Goal: Check status: Check status

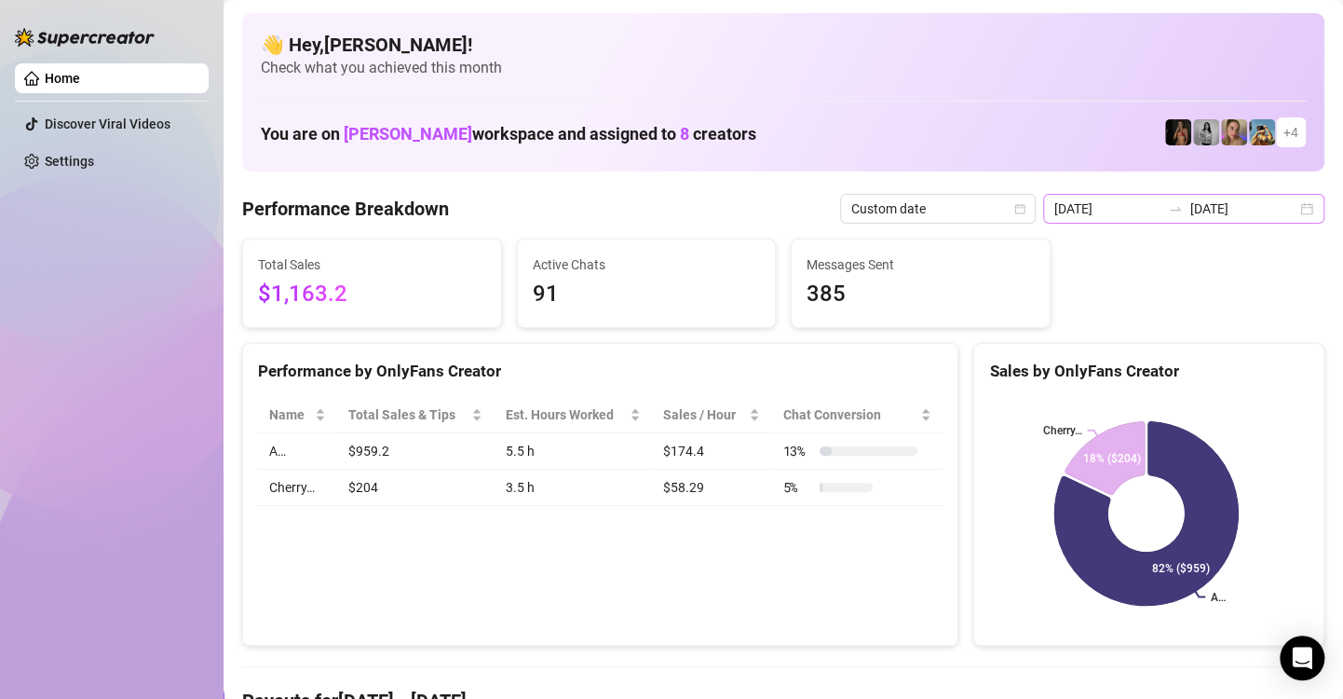
click at [1297, 207] on div "[DATE] [DATE]" at bounding box center [1183, 209] width 281 height 30
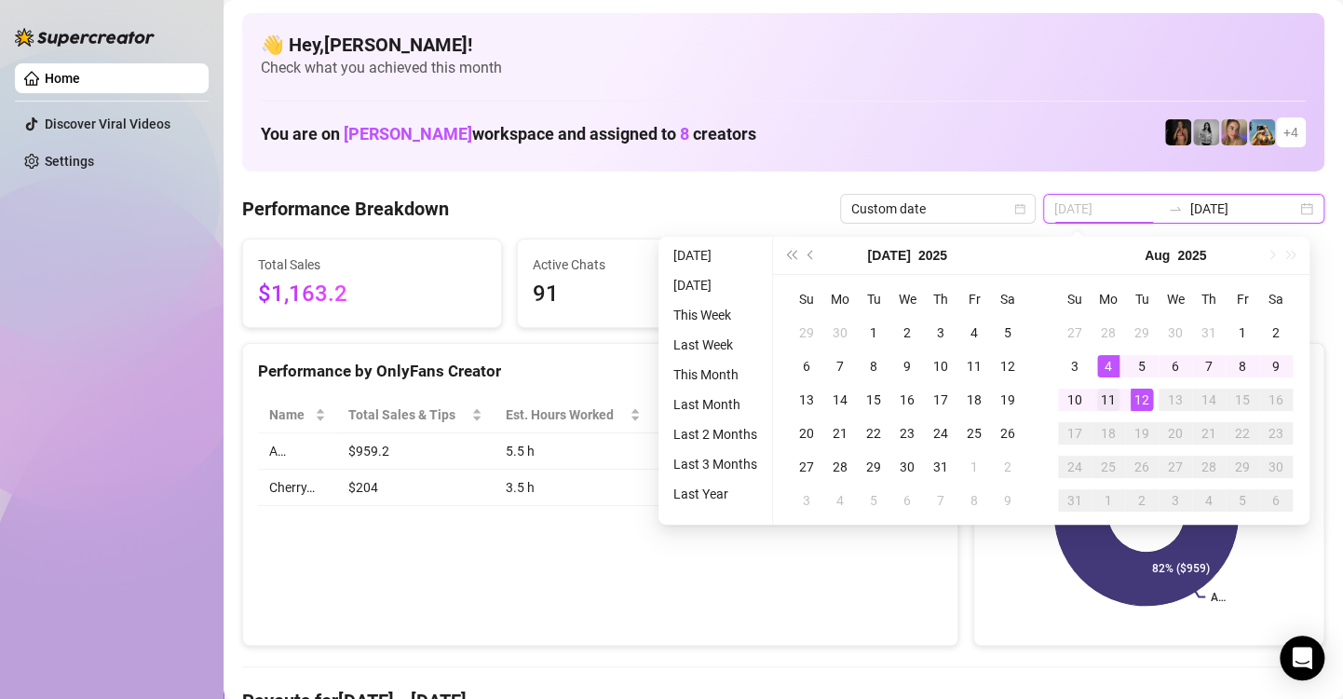
type input "2025-08-11"
click at [1103, 408] on div "11" at bounding box center [1108, 399] width 22 height 22
click at [1106, 402] on div "11" at bounding box center [1108, 399] width 22 height 22
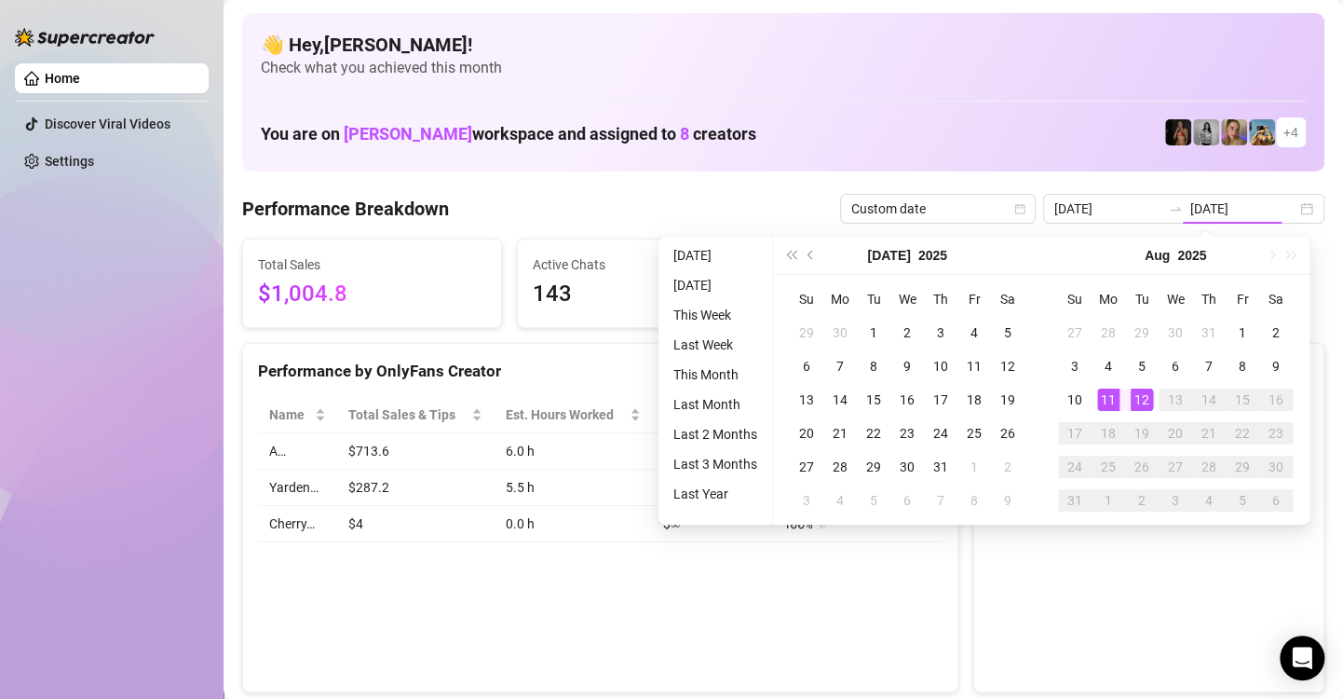
type input "2025-08-11"
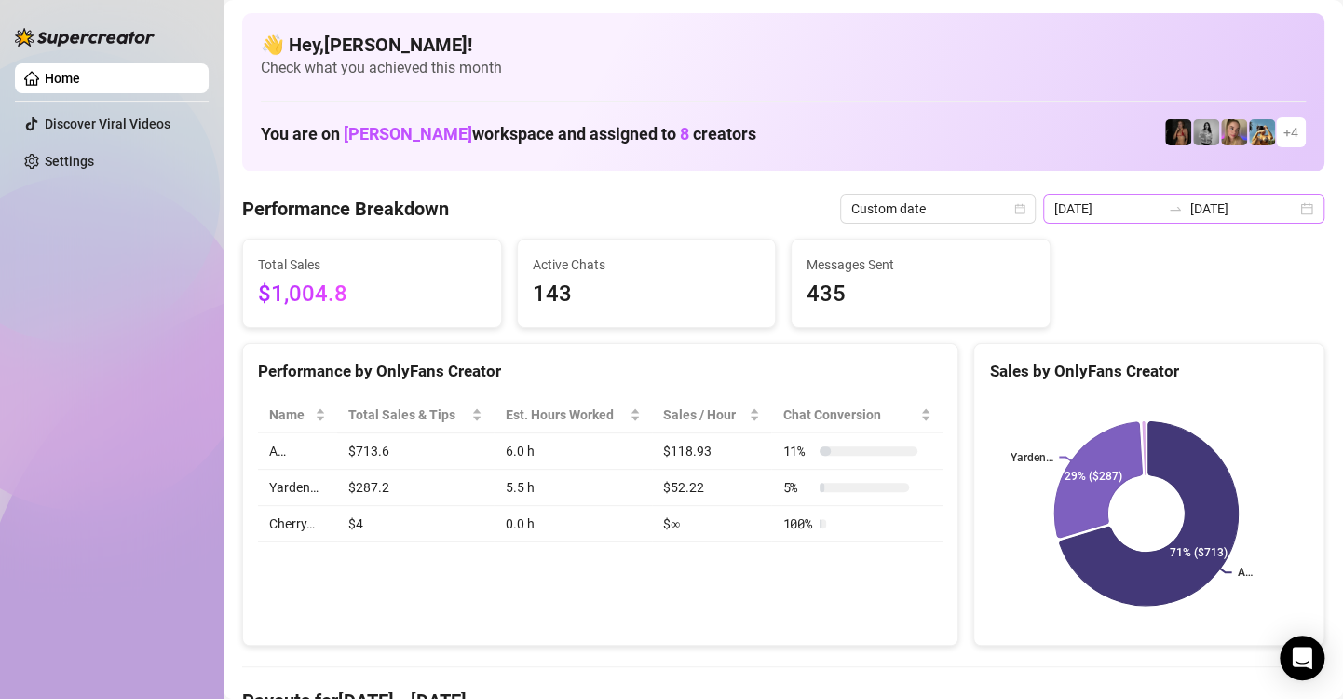
click at [1288, 210] on div "2025-08-11 2025-08-11" at bounding box center [1183, 209] width 281 height 30
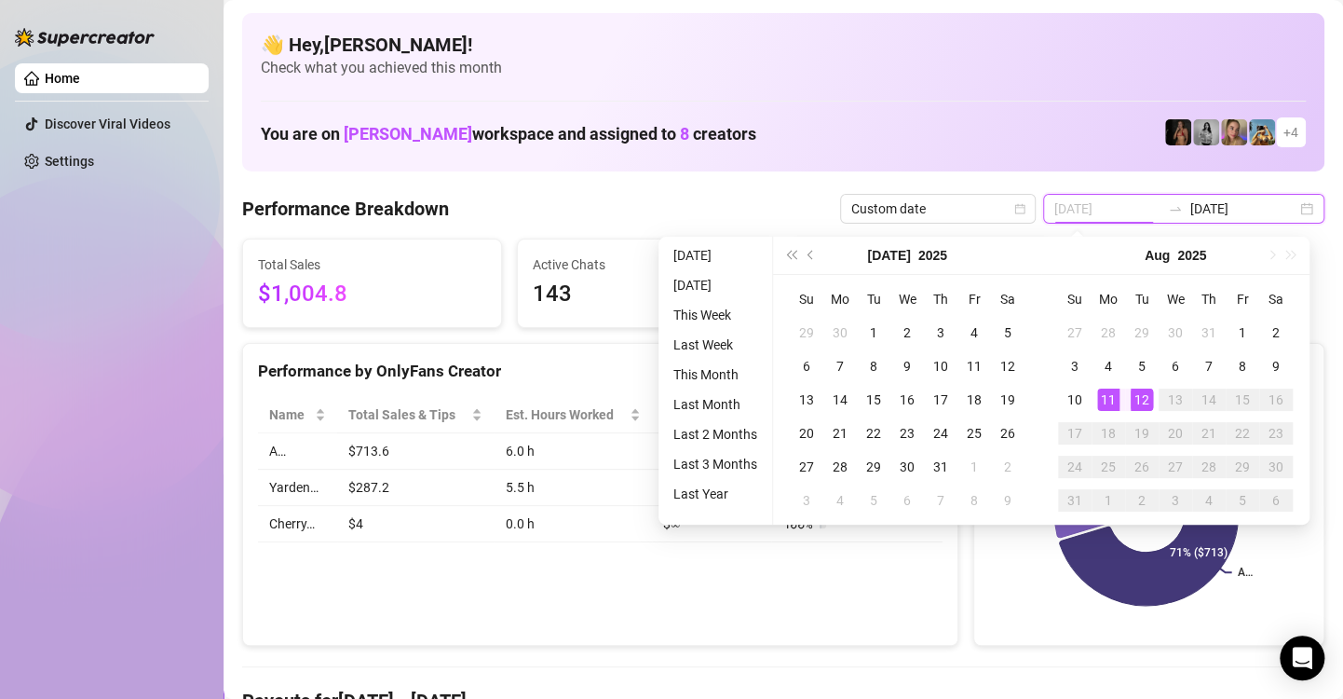
type input "[DATE]"
click at [1140, 396] on div "12" at bounding box center [1142, 399] width 22 height 22
type input "[DATE]"
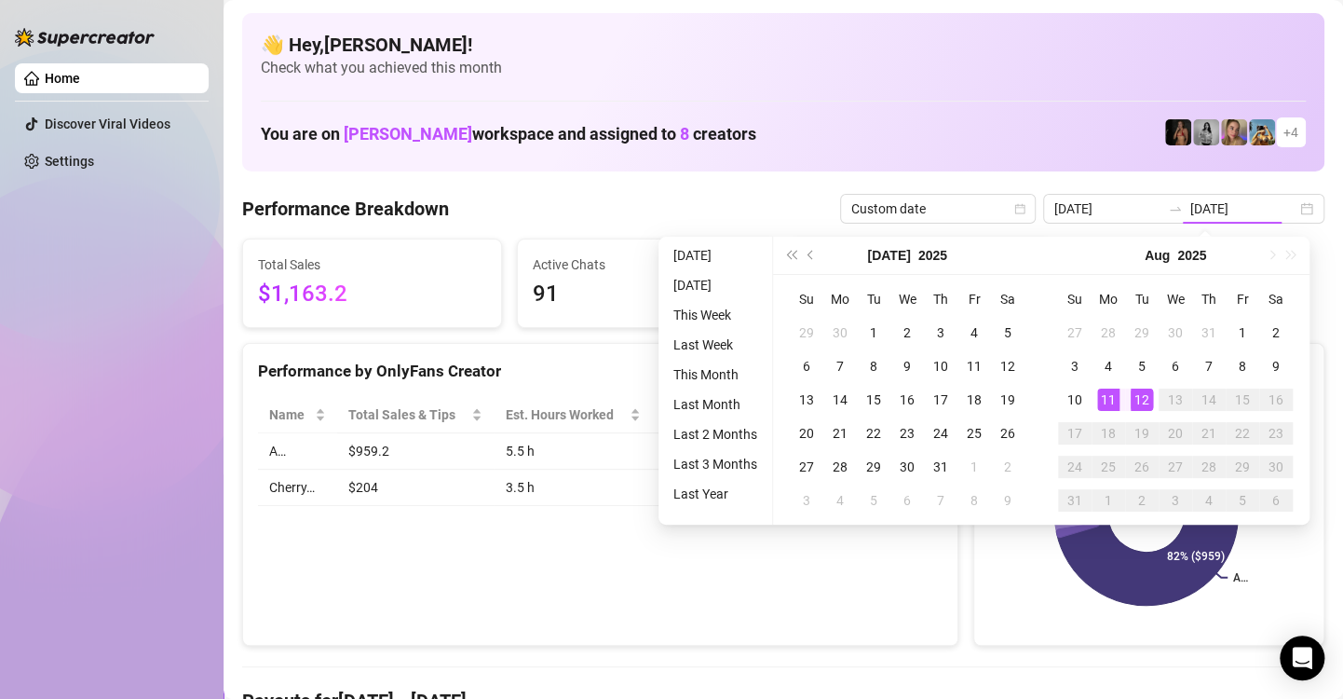
type input "[DATE]"
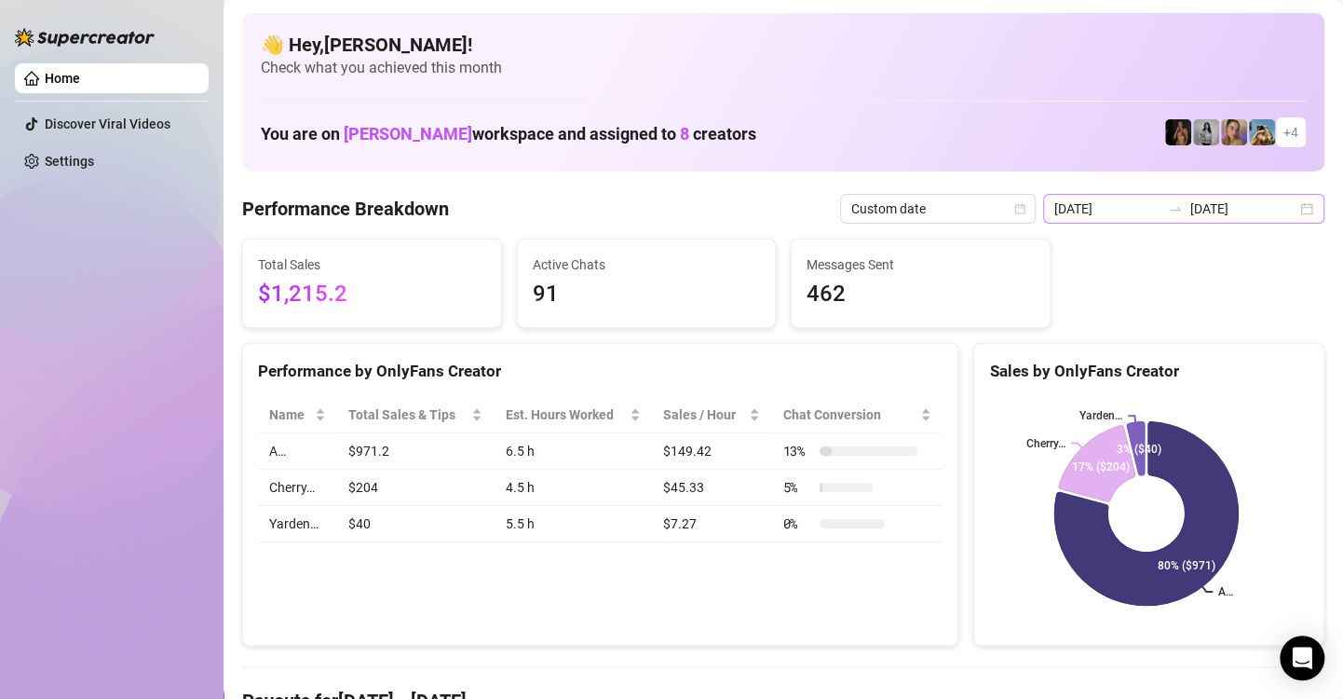
click at [1293, 209] on div "2025-08-12 2025-08-12" at bounding box center [1183, 209] width 281 height 30
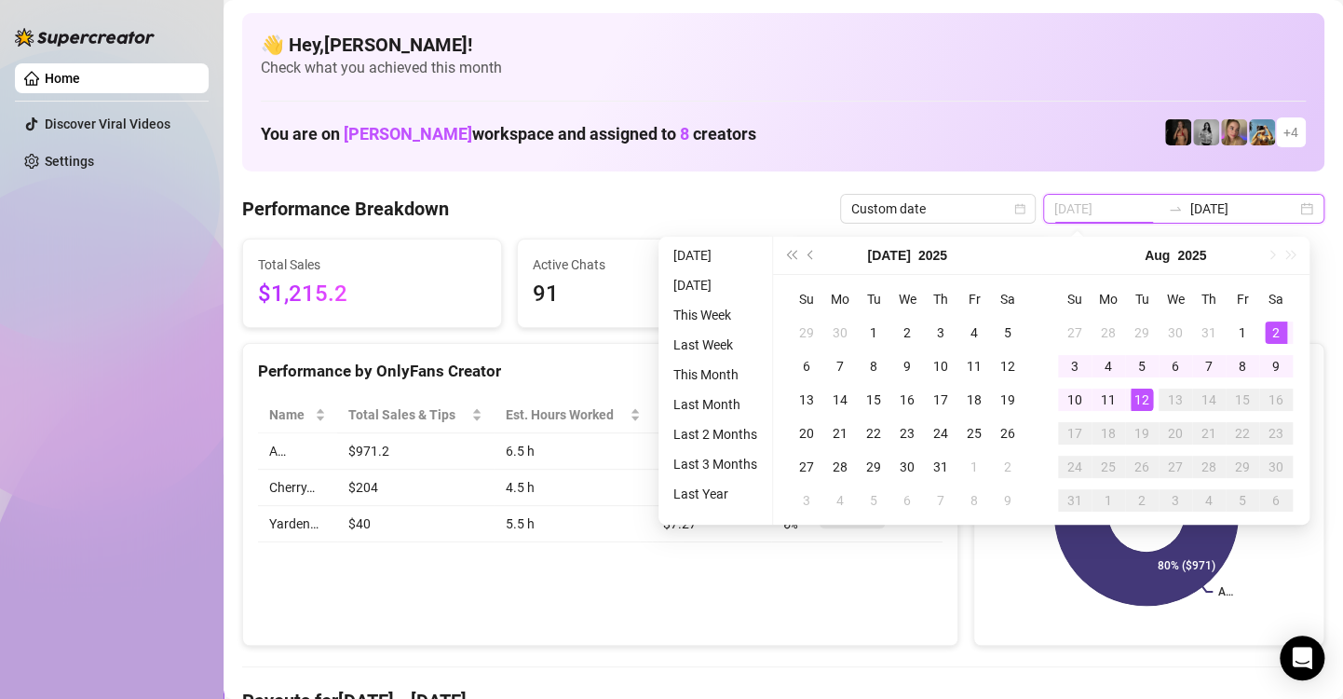
type input "[DATE]"
click at [1144, 402] on div "12" at bounding box center [1142, 399] width 22 height 22
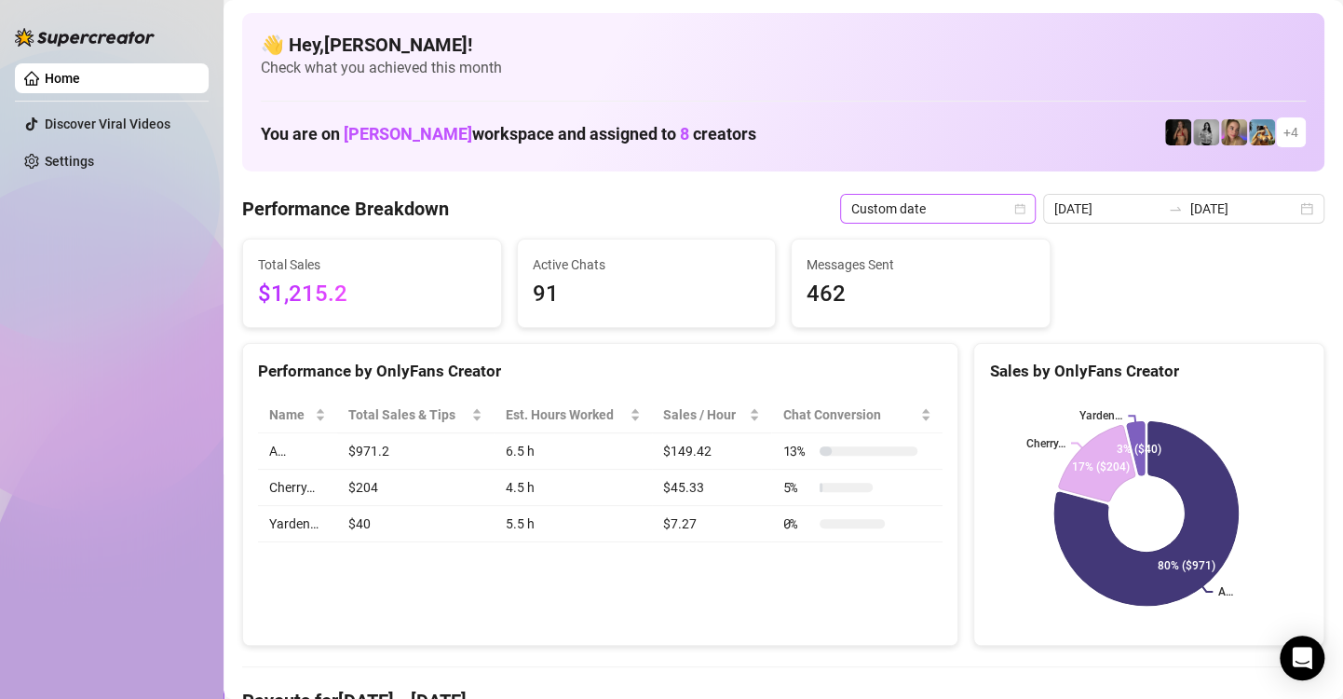
click at [1015, 206] on icon "calendar" at bounding box center [1020, 208] width 11 height 11
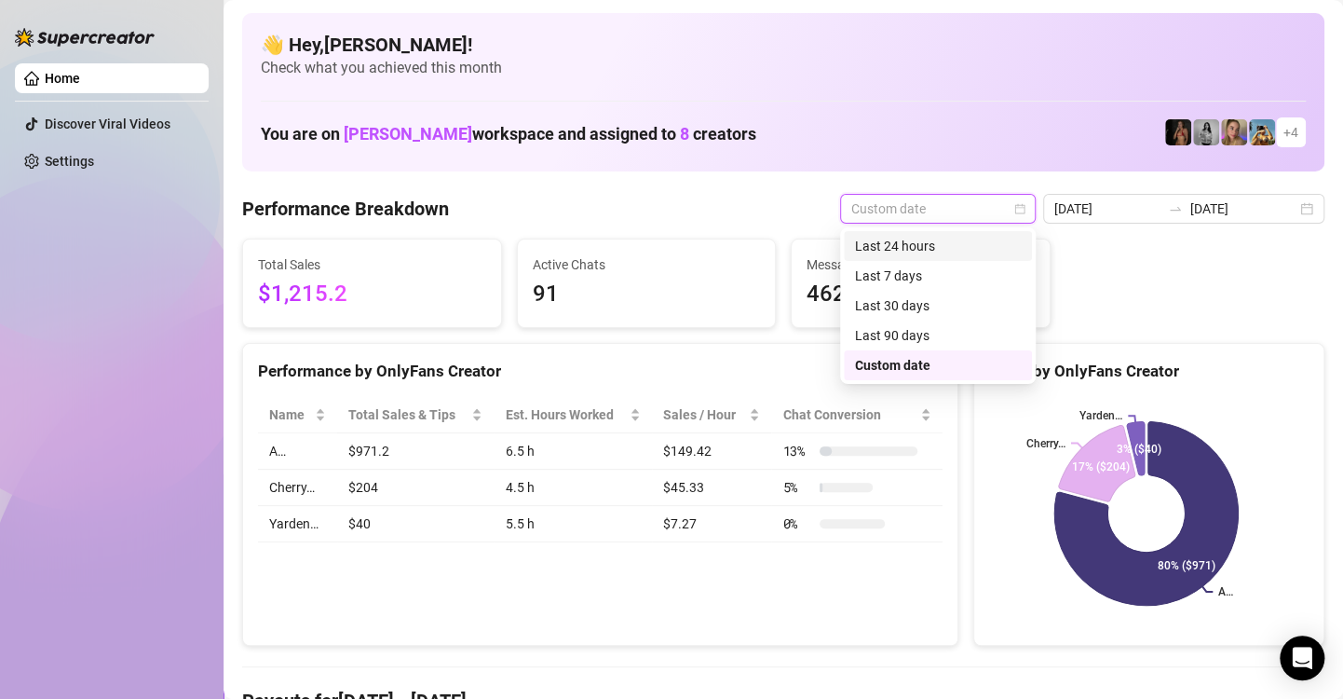
click at [997, 241] on div "Last 24 hours" at bounding box center [938, 246] width 166 height 20
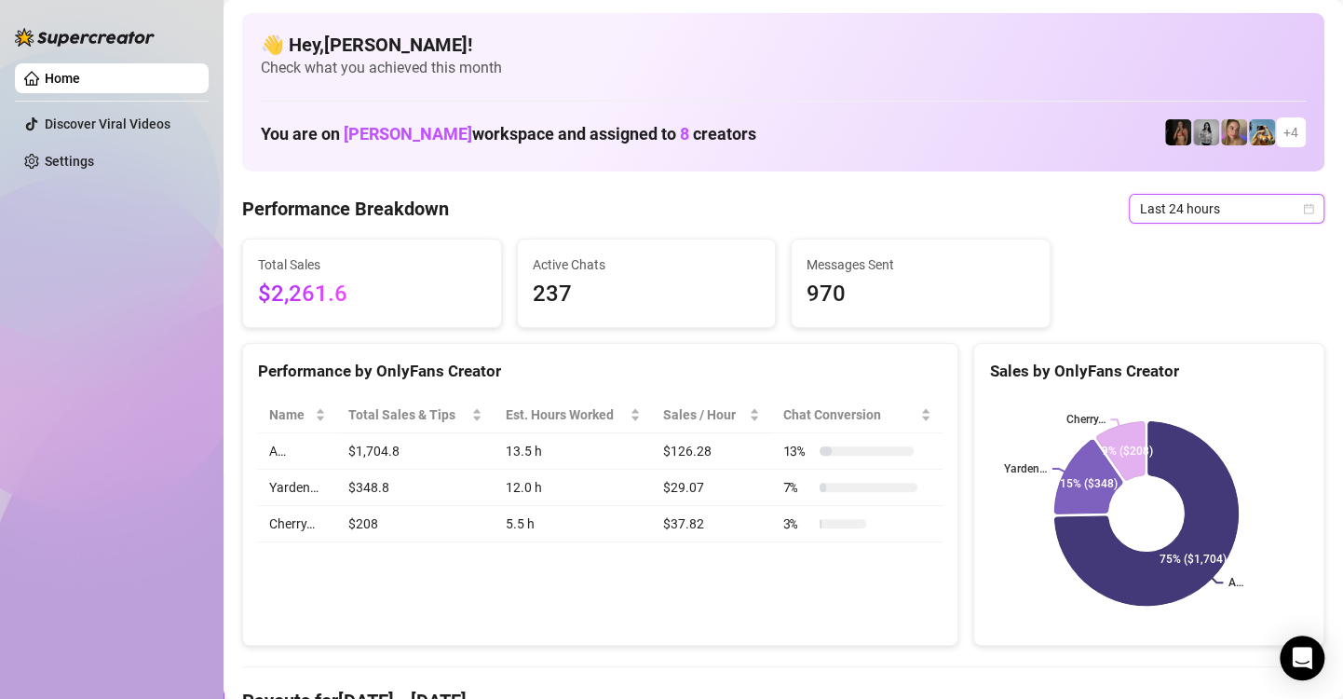
click at [1303, 210] on icon "calendar" at bounding box center [1308, 208] width 11 height 11
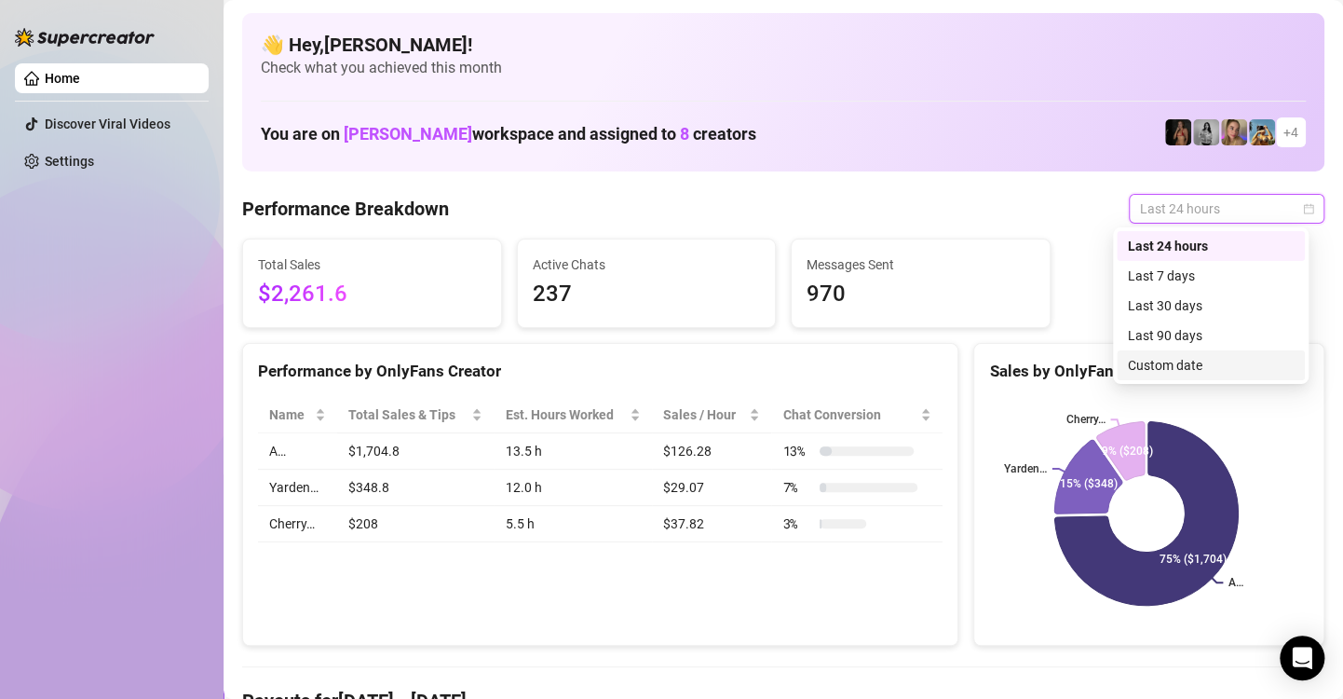
click at [1241, 361] on div "Custom date" at bounding box center [1211, 365] width 166 height 20
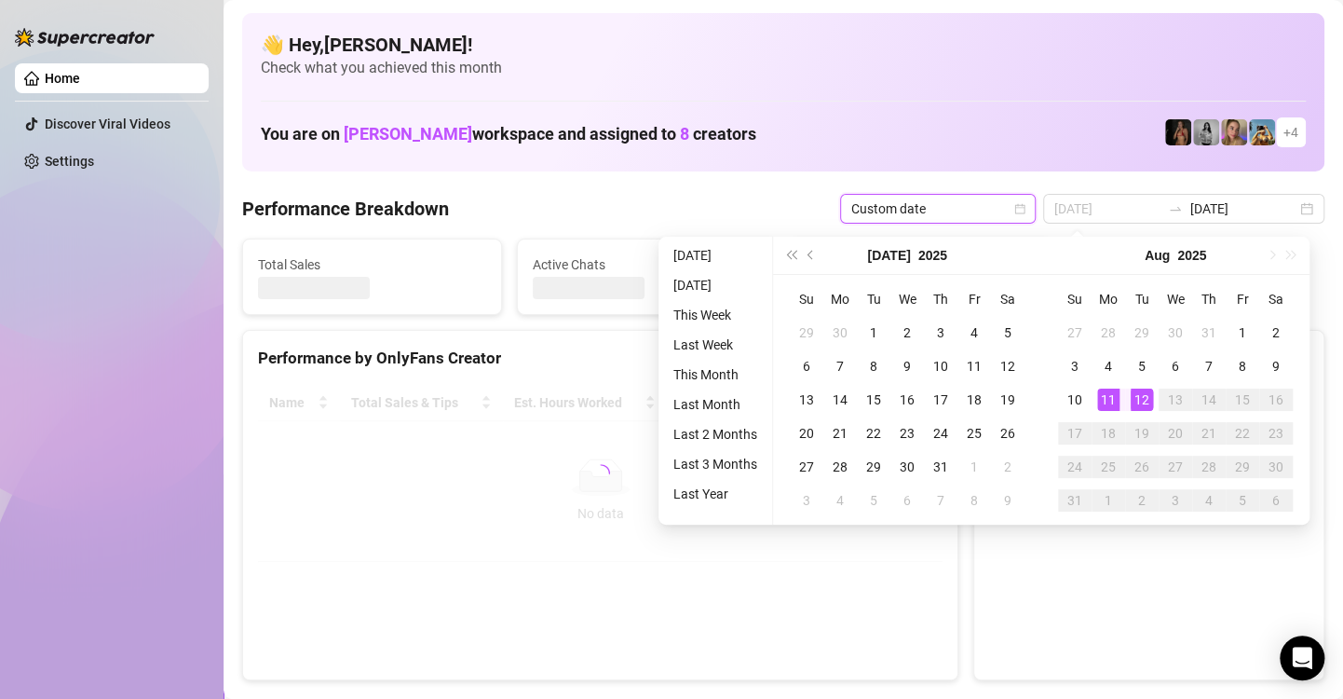
click at [1142, 399] on div "12" at bounding box center [1142, 399] width 22 height 22
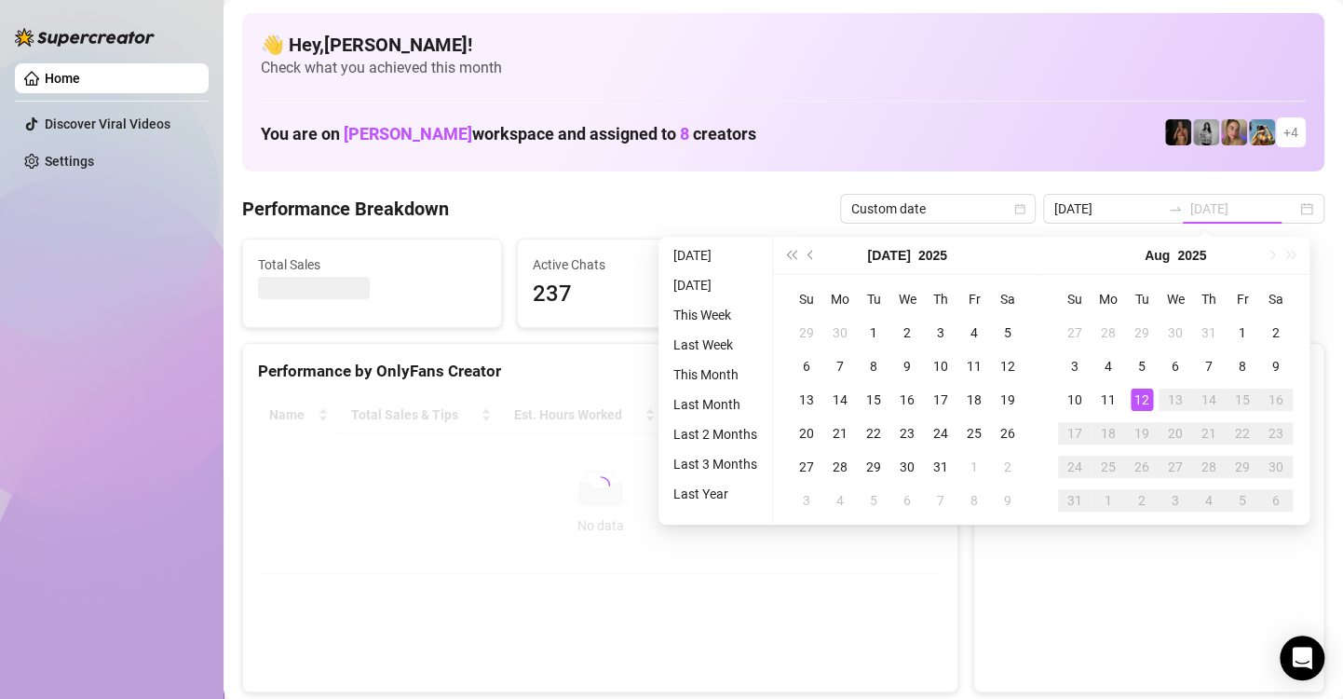
click at [1142, 399] on div "12" at bounding box center [1142, 399] width 22 height 22
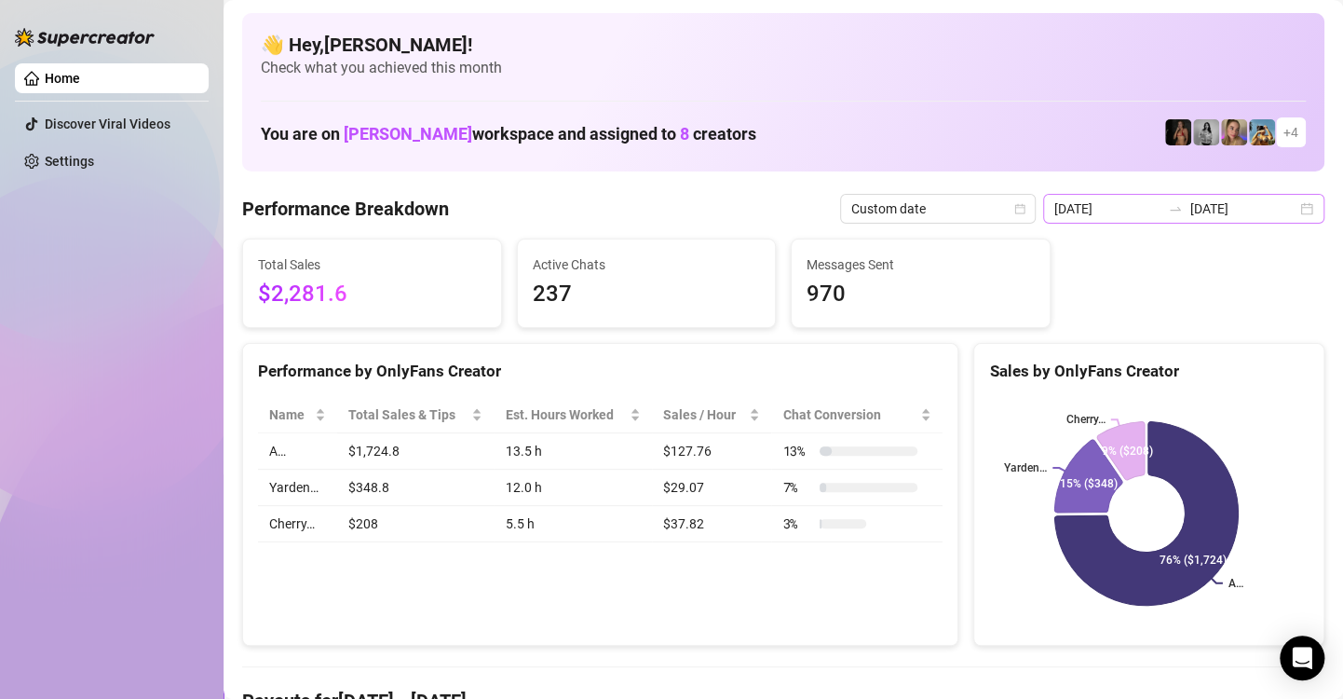
click at [1297, 209] on div "2025-08-11 2025-08-12" at bounding box center [1183, 209] width 281 height 30
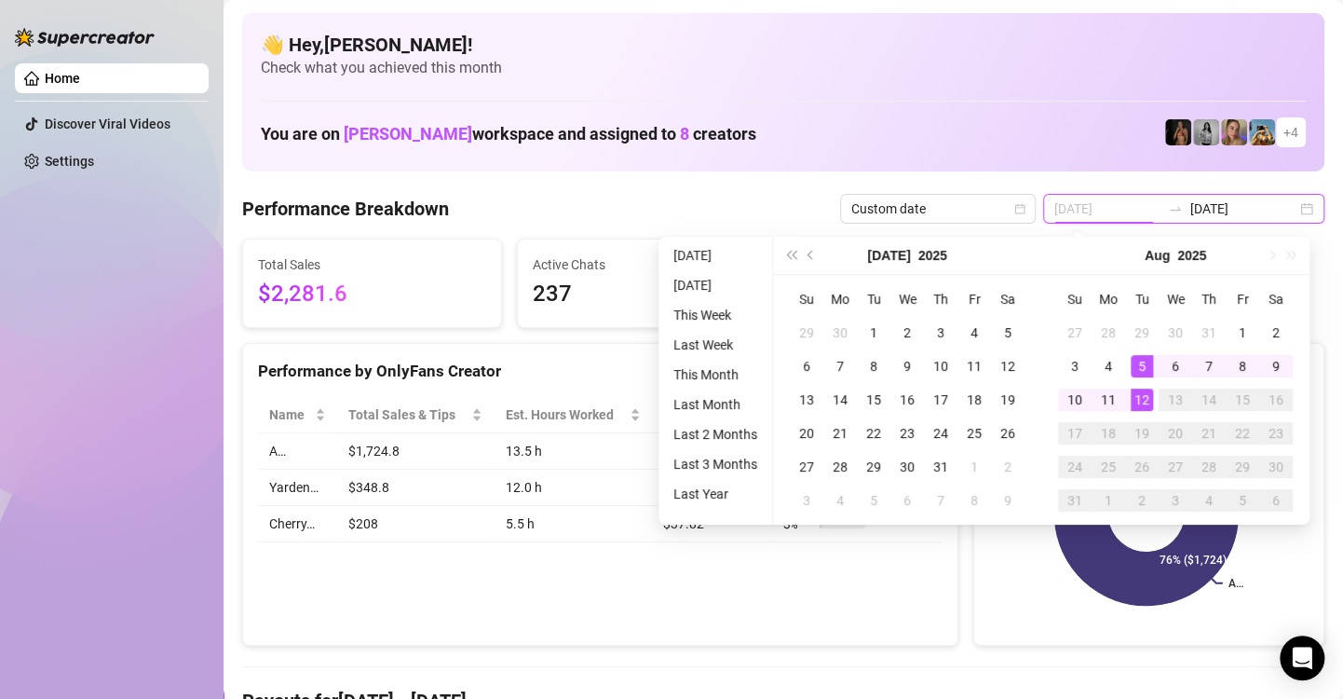
type input "[DATE]"
click at [1150, 406] on div "12" at bounding box center [1142, 399] width 22 height 22
click at [1147, 402] on div "12" at bounding box center [1142, 399] width 22 height 22
type input "[DATE]"
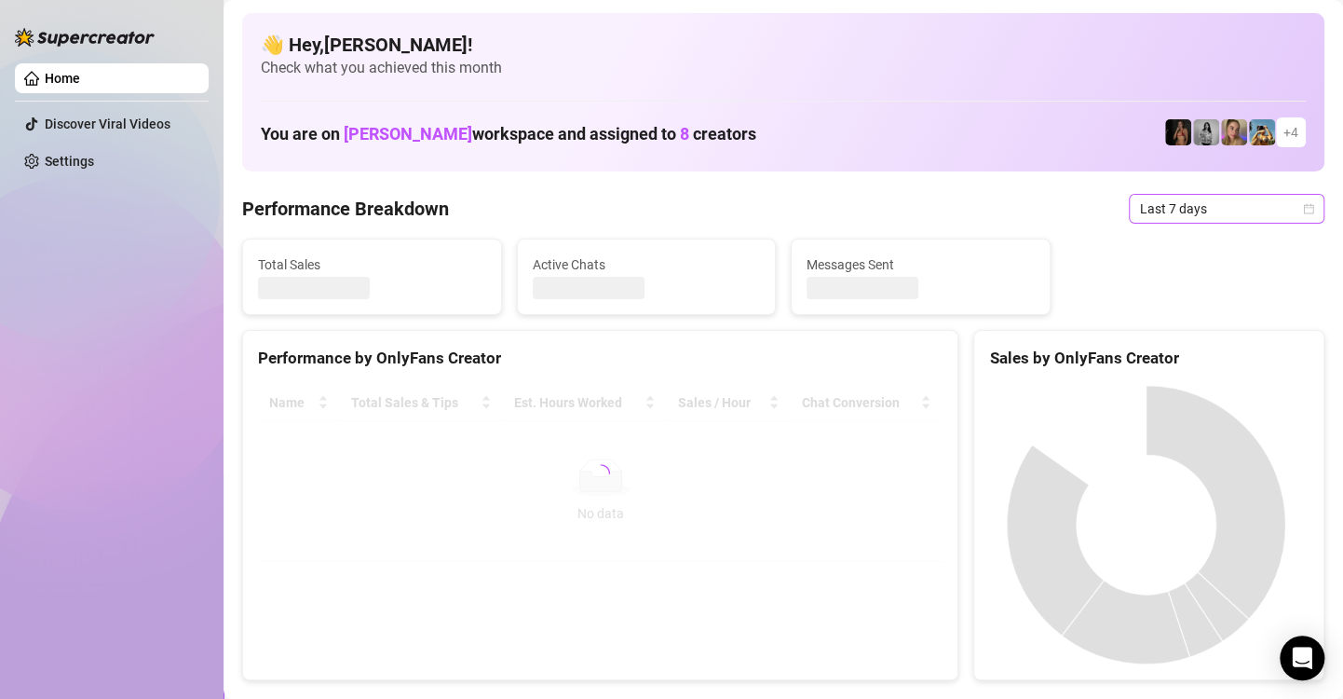
click at [1303, 210] on icon "calendar" at bounding box center [1308, 208] width 11 height 11
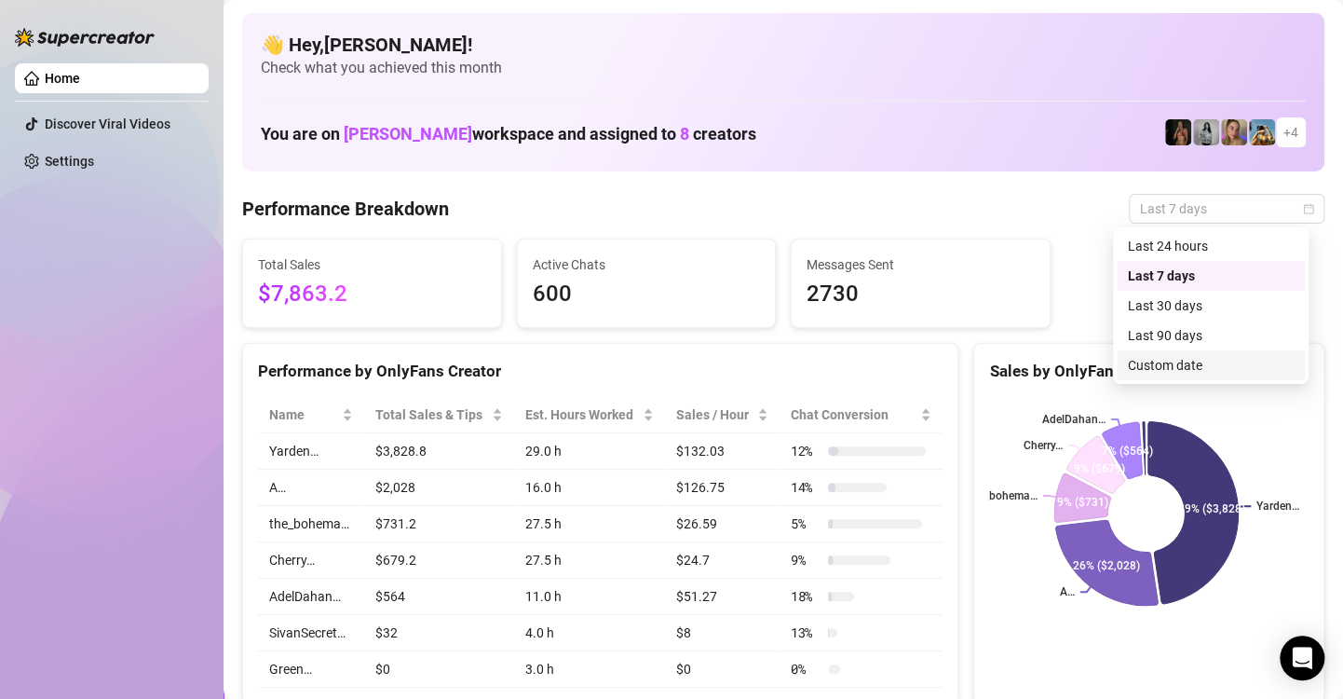
click at [1184, 368] on div "Custom date" at bounding box center [1211, 365] width 166 height 20
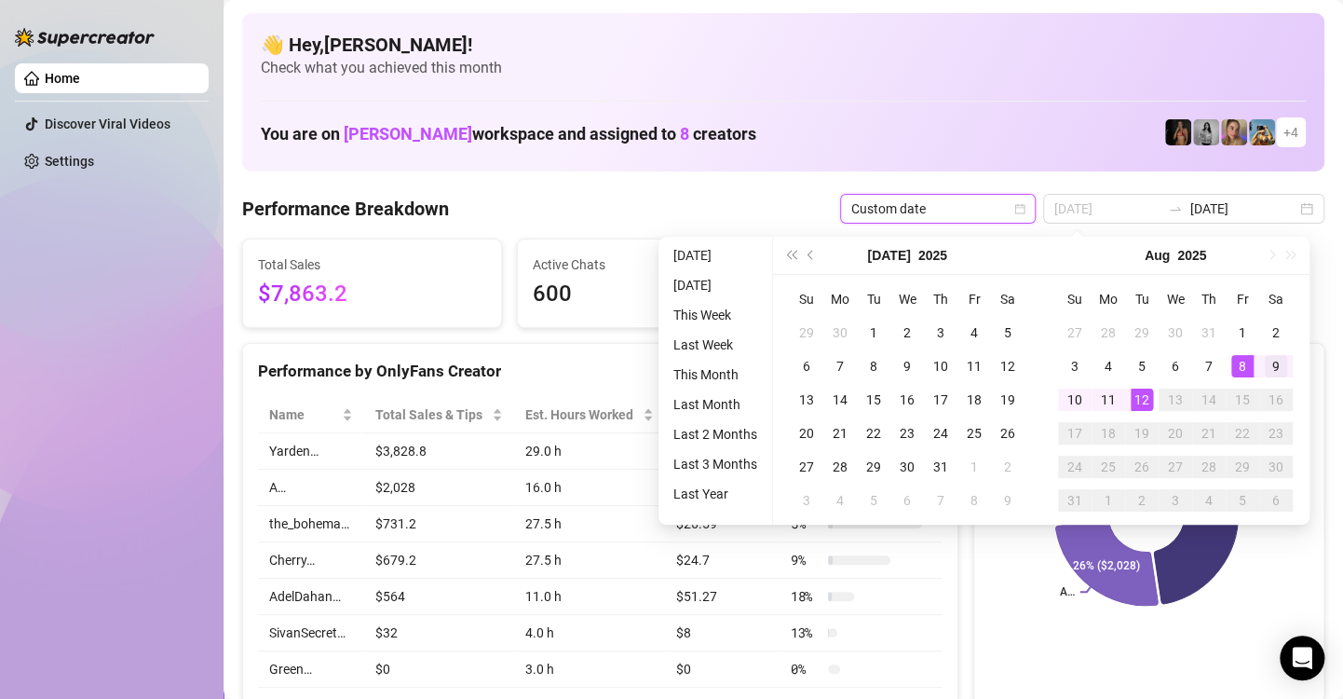
type input "[DATE]"
click at [1266, 368] on div "9" at bounding box center [1276, 366] width 22 height 22
click at [1271, 367] on div "9" at bounding box center [1276, 366] width 22 height 22
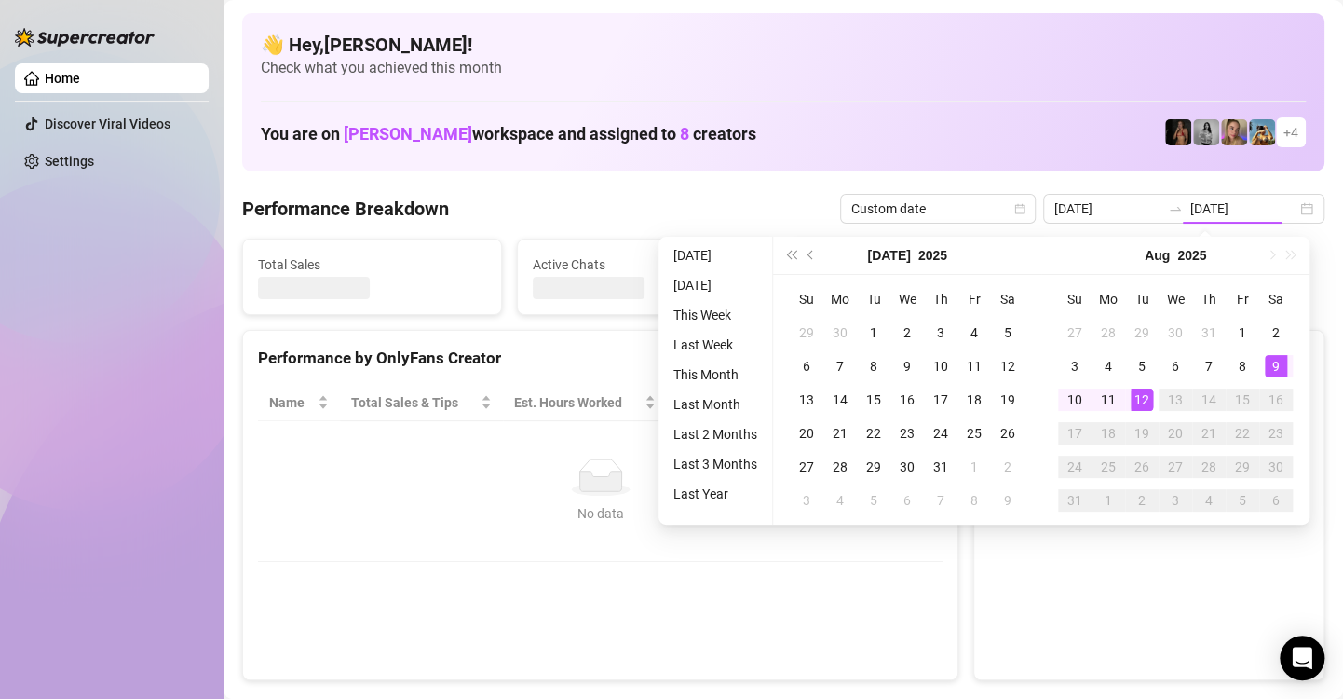
type input "[DATE]"
